Goal: Navigation & Orientation: Find specific page/section

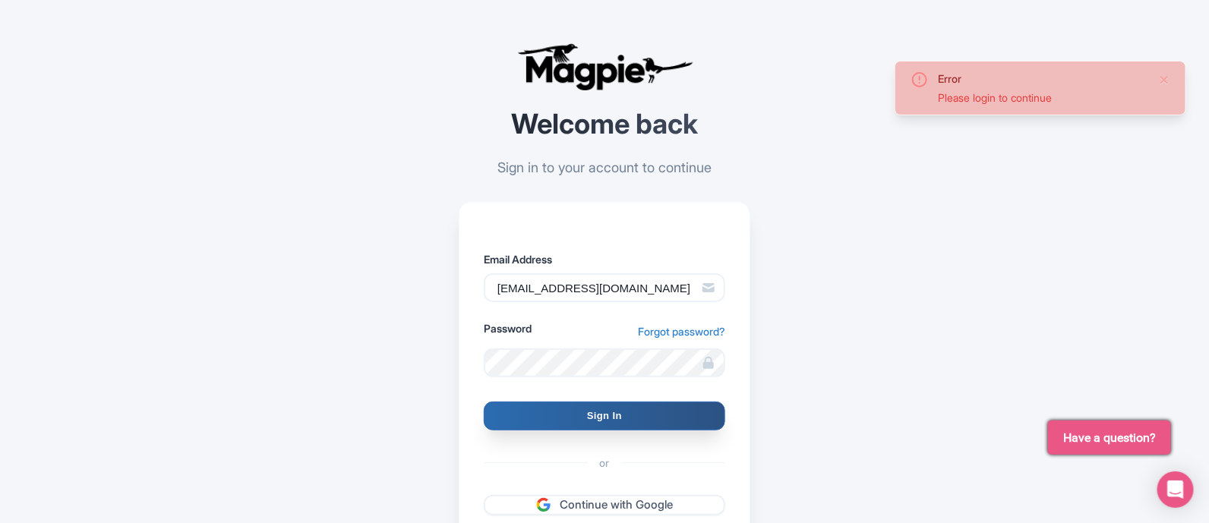
click at [607, 416] on input "Sign In" at bounding box center [604, 416] width 241 height 29
type input "Signing in..."
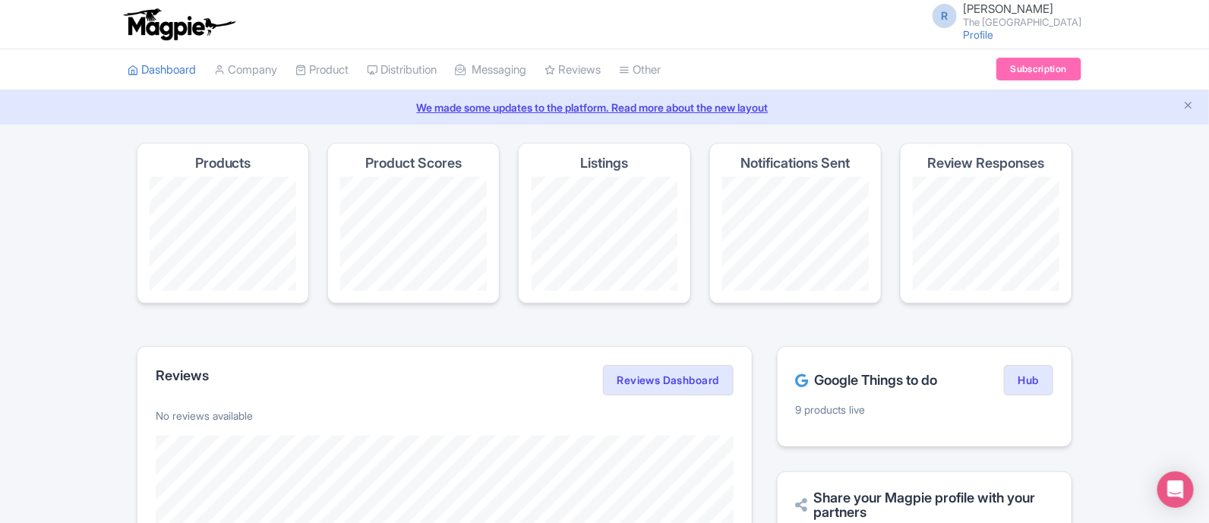
drag, startPoint x: 1199, startPoint y: 147, endPoint x: 1204, endPoint y: 207, distance: 60.2
click at [250, 55] on link "Company" at bounding box center [245, 70] width 63 height 42
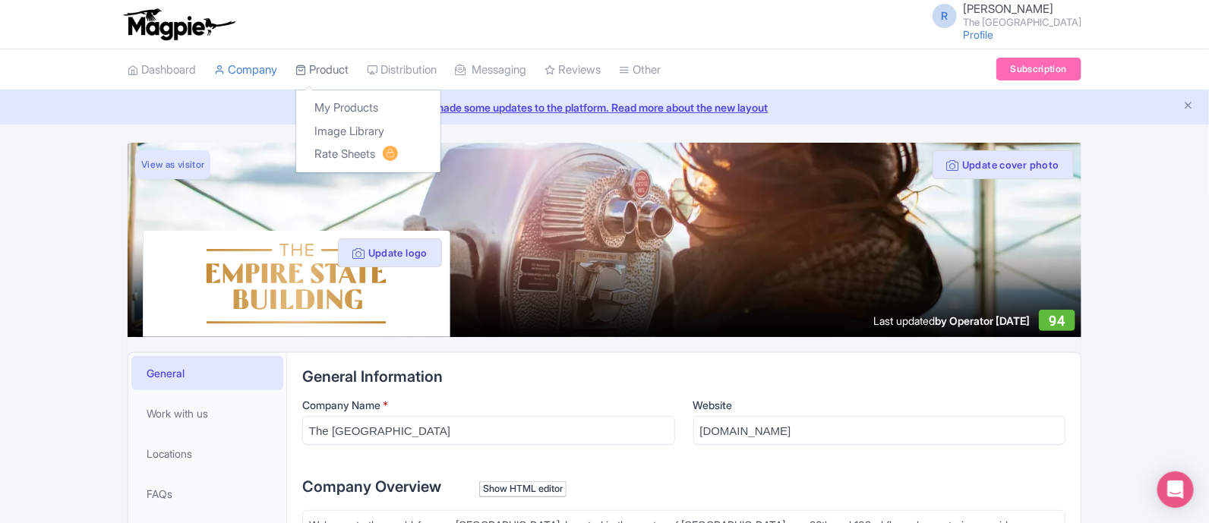
click at [336, 70] on link "Product" at bounding box center [321, 70] width 53 height 42
